Goal: Task Accomplishment & Management: Use online tool/utility

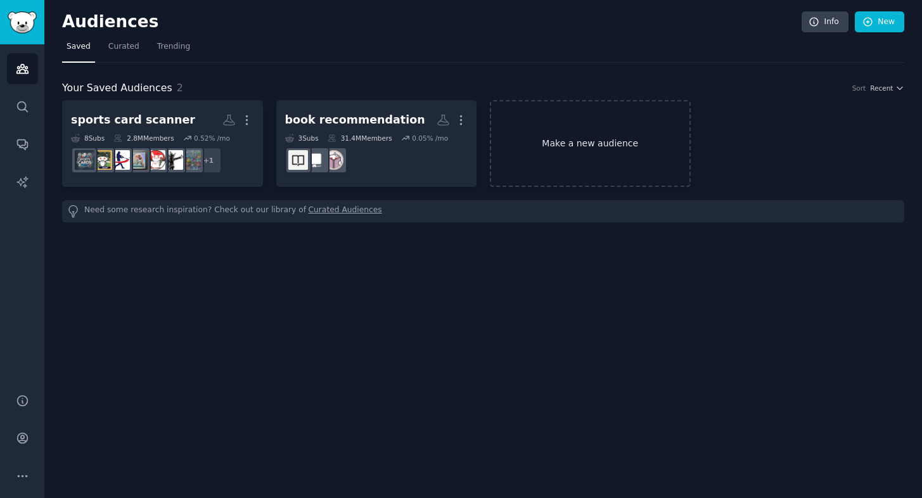
click at [588, 144] on link "Make a new audience" at bounding box center [590, 143] width 201 height 87
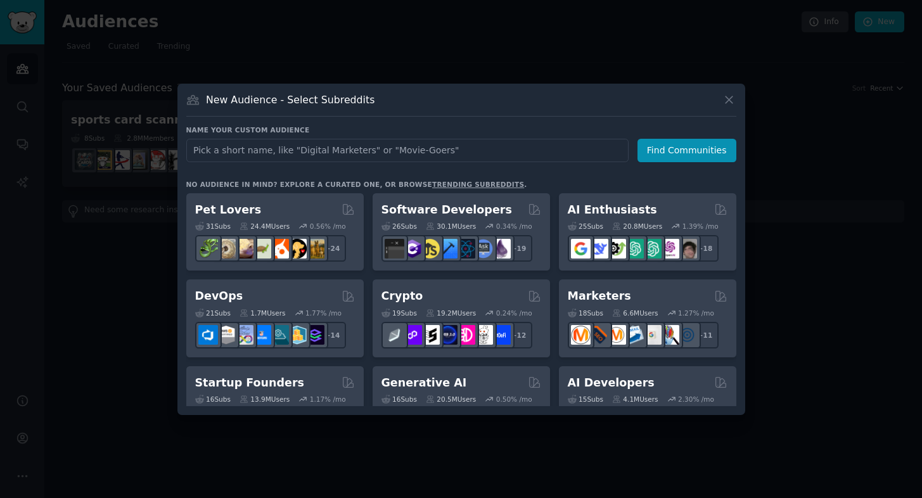
click at [322, 146] on input "text" at bounding box center [407, 150] width 442 height 23
type input "ambient noise"
click at [685, 149] on button "Find Communities" at bounding box center [686, 150] width 99 height 23
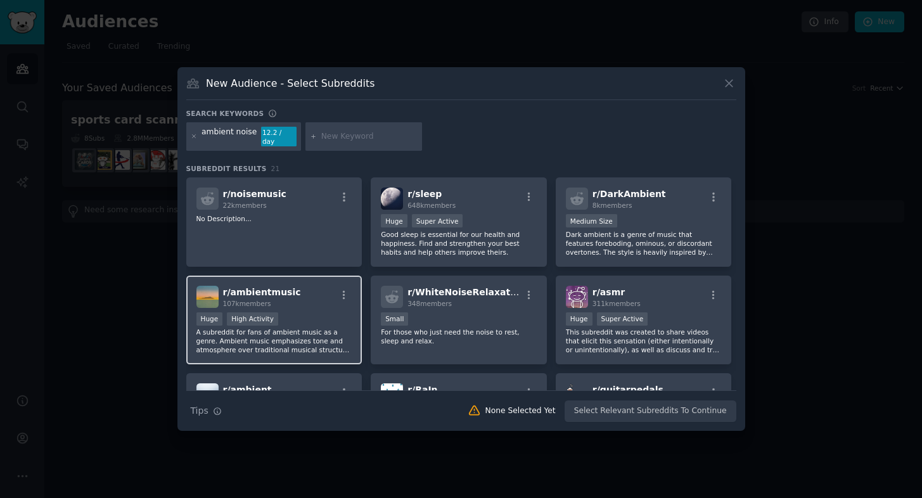
click at [300, 305] on div "r/ ambientmusic 107k members Huge High Activity A subreddit for fans of ambient…" at bounding box center [274, 320] width 176 height 89
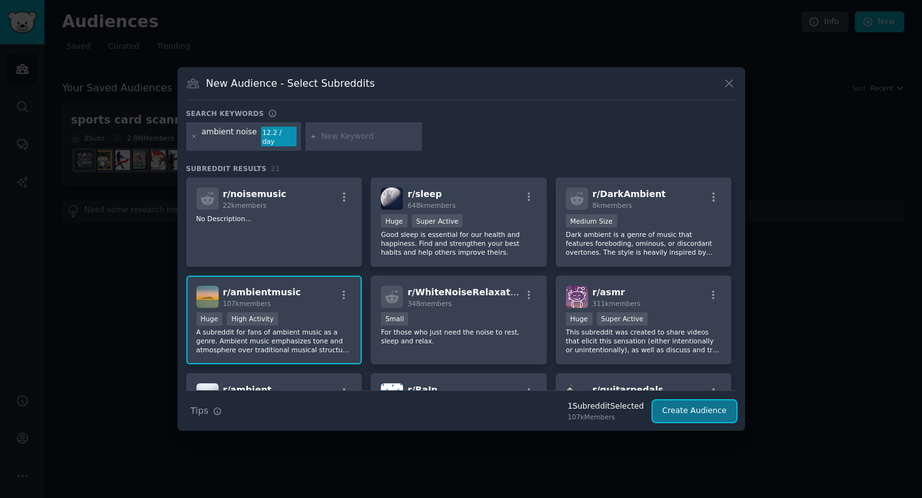
click at [699, 403] on button "Create Audience" at bounding box center [694, 411] width 84 height 22
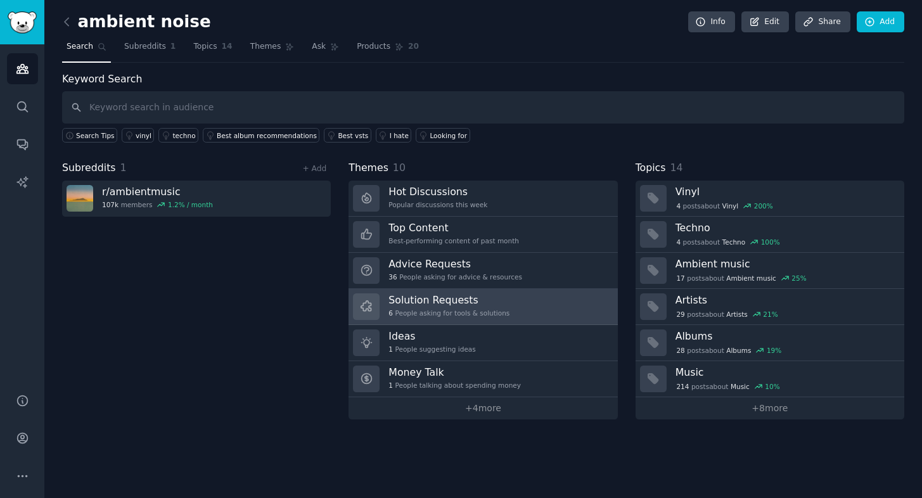
click at [521, 303] on link "Solution Requests 6 People asking for tools & solutions" at bounding box center [482, 307] width 269 height 36
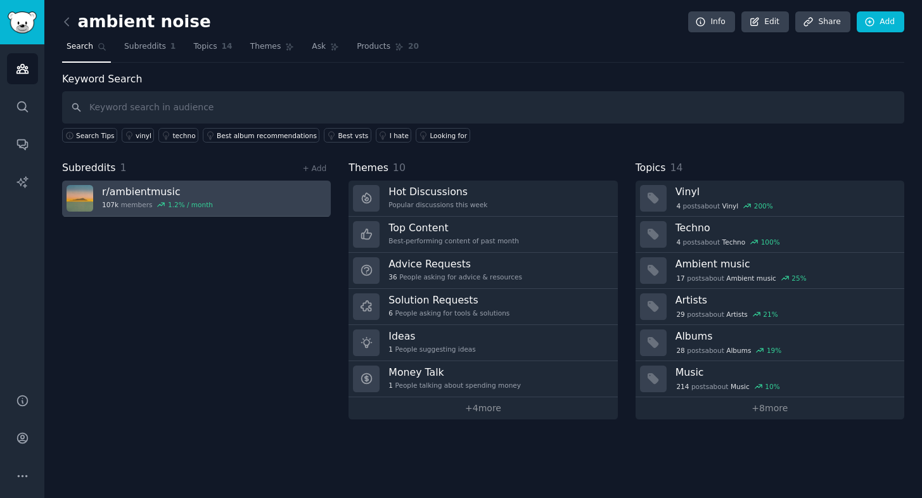
click at [190, 195] on h3 "r/ ambientmusic" at bounding box center [157, 191] width 111 height 13
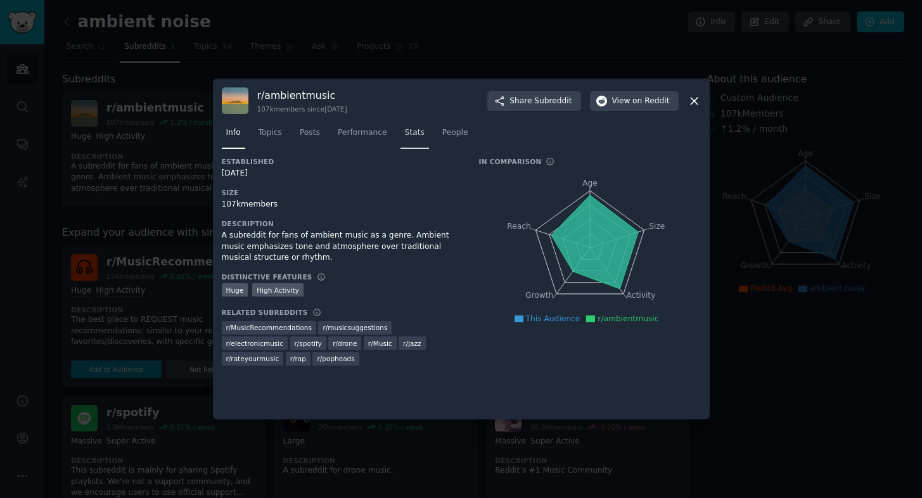
click at [419, 131] on span "Stats" at bounding box center [415, 132] width 20 height 11
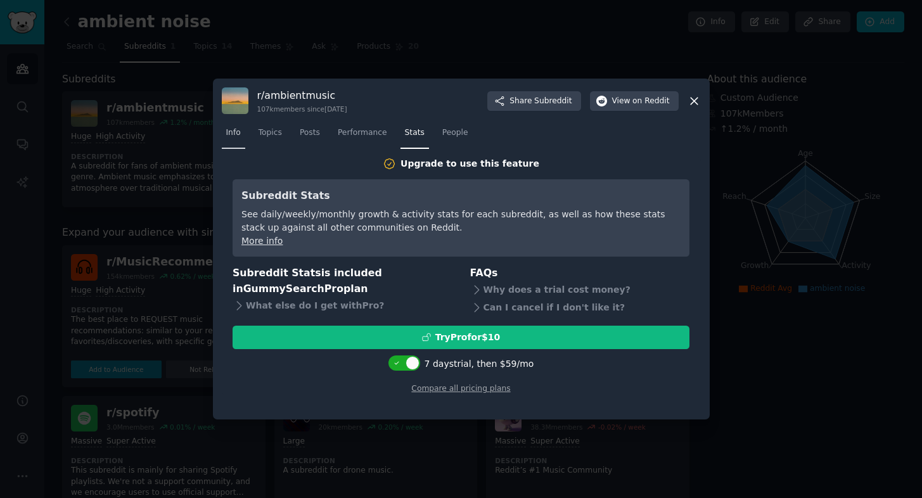
click at [234, 134] on span "Info" at bounding box center [233, 132] width 15 height 11
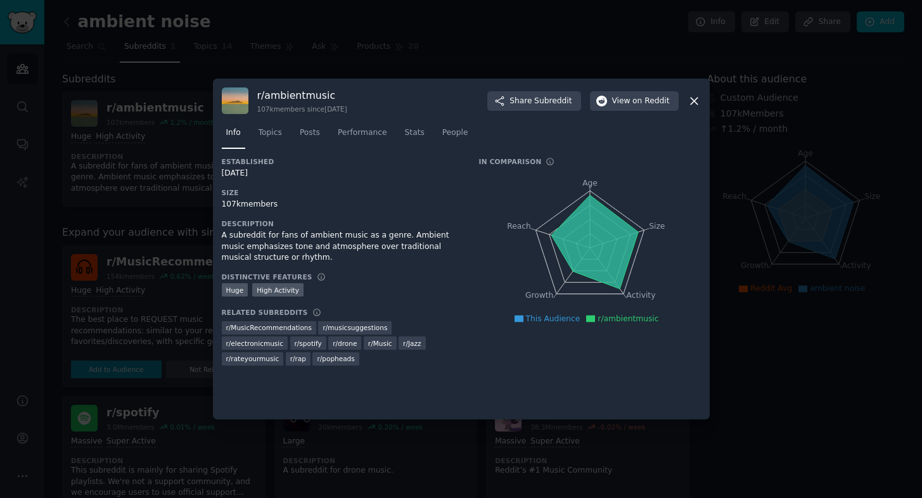
click at [694, 99] on icon at bounding box center [693, 101] width 7 height 7
